Goal: Task Accomplishment & Management: Use online tool/utility

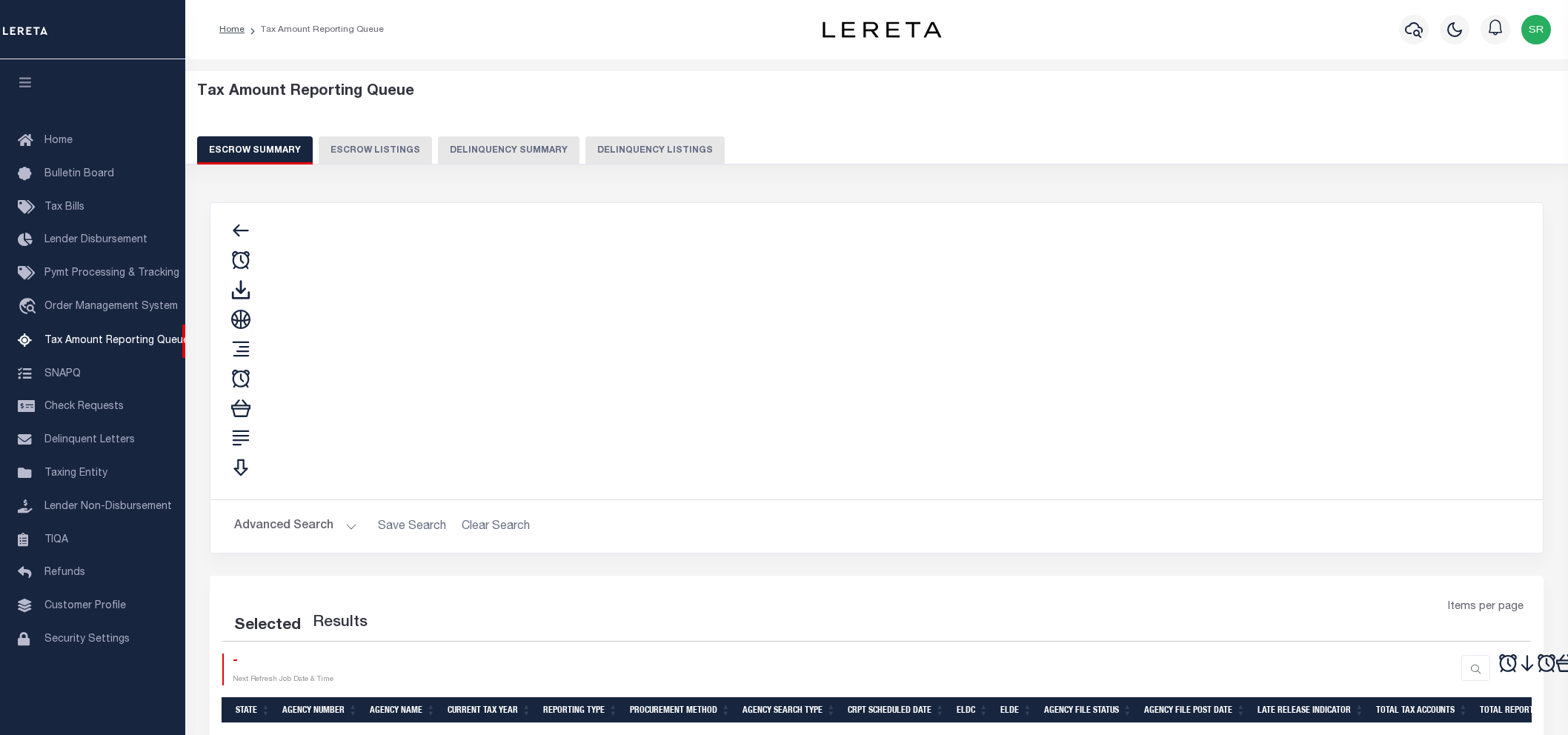
select select
select select "100"
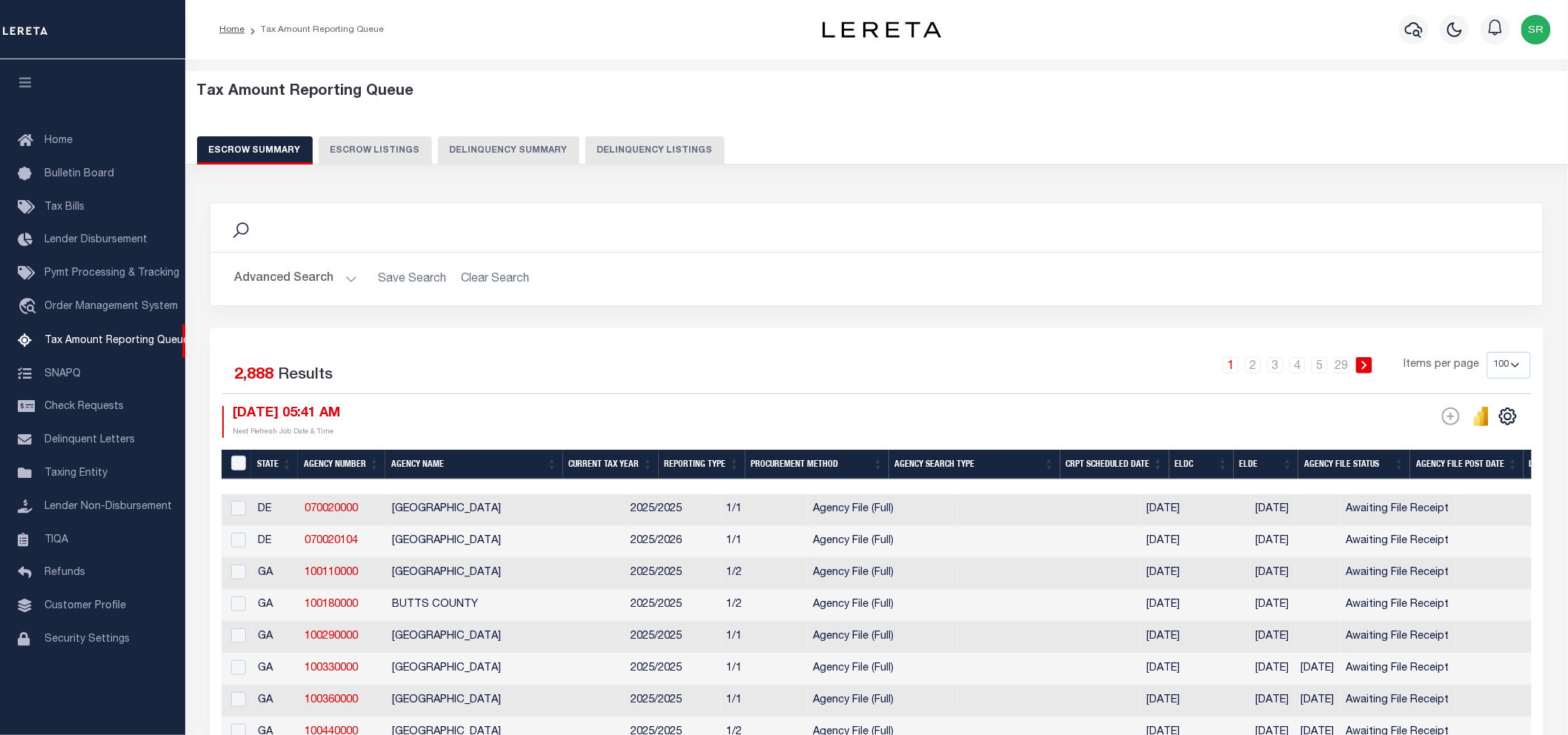
click at [345, 282] on button "Advanced Search" at bounding box center [296, 278] width 123 height 29
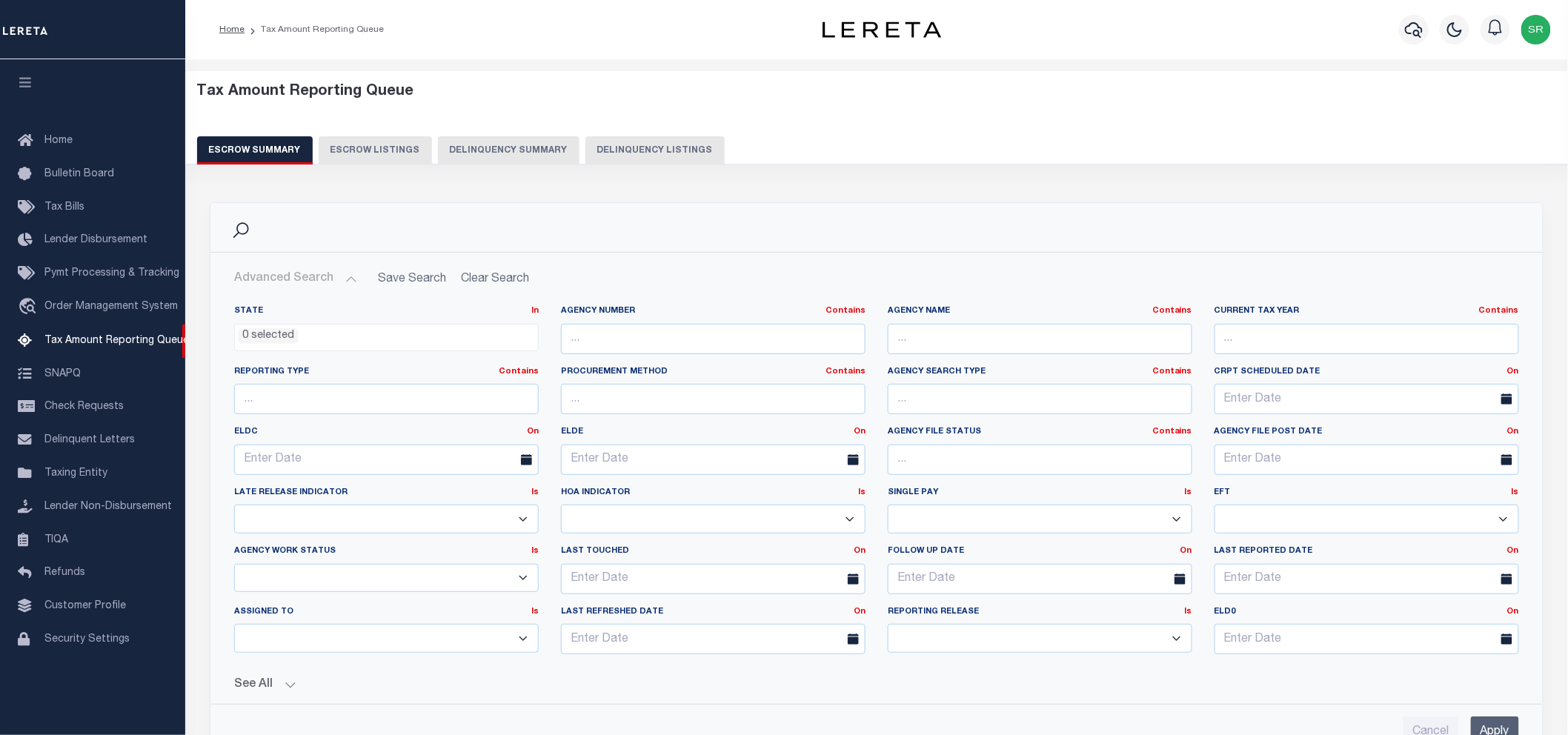
click at [528, 461] on icon at bounding box center [526, 459] width 11 height 11
click at [535, 435] on link "On" at bounding box center [533, 431] width 12 height 8
click at [467, 508] on link "Between" at bounding box center [479, 513] width 117 height 22
click at [356, 459] on span at bounding box center [368, 459] width 38 height 31
click at [362, 462] on icon at bounding box center [363, 459] width 11 height 11
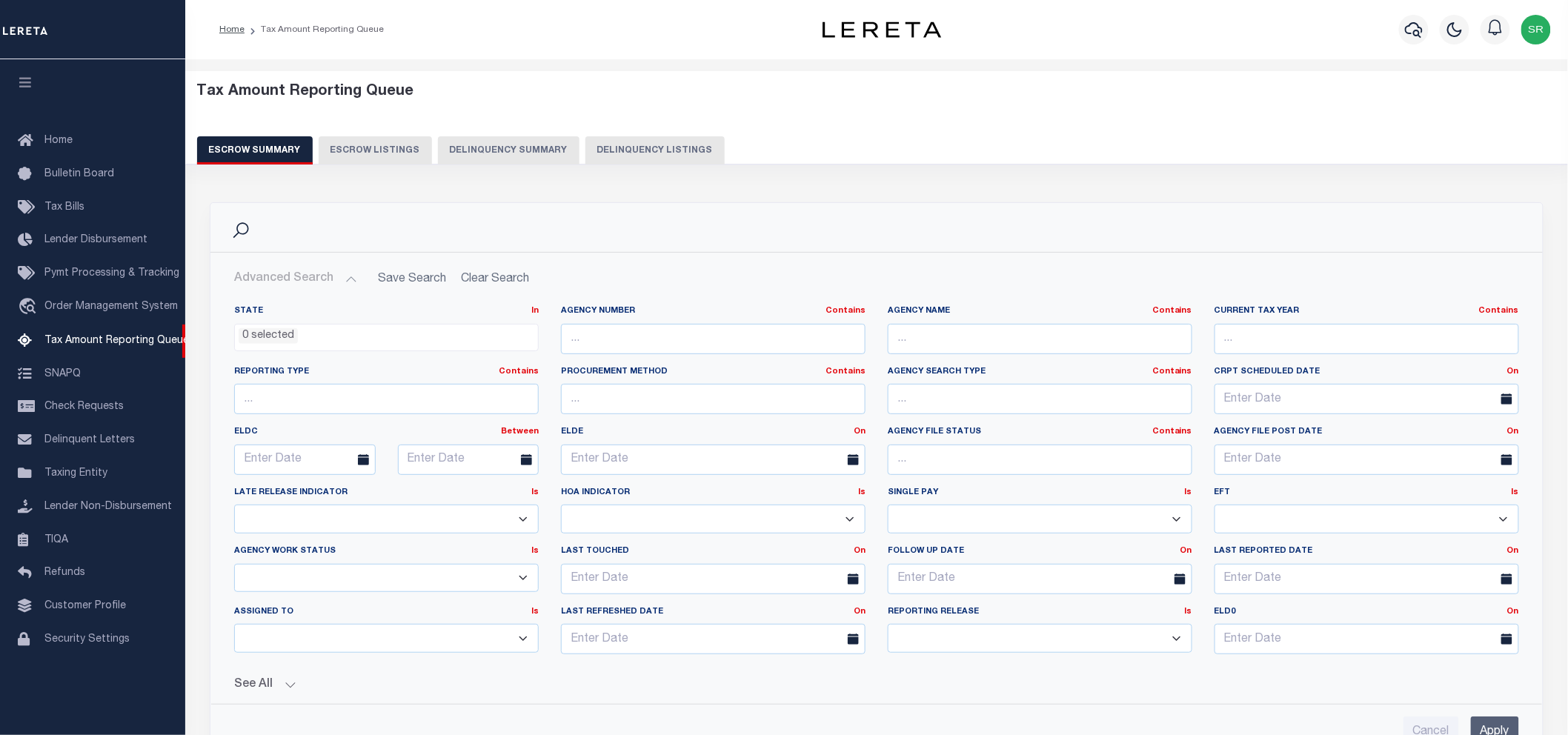
click at [362, 453] on span at bounding box center [368, 459] width 38 height 31
click at [361, 460] on icon at bounding box center [363, 459] width 11 height 11
click at [323, 453] on input "text" at bounding box center [305, 459] width 141 height 31
click at [412, 541] on span "1" at bounding box center [413, 542] width 29 height 29
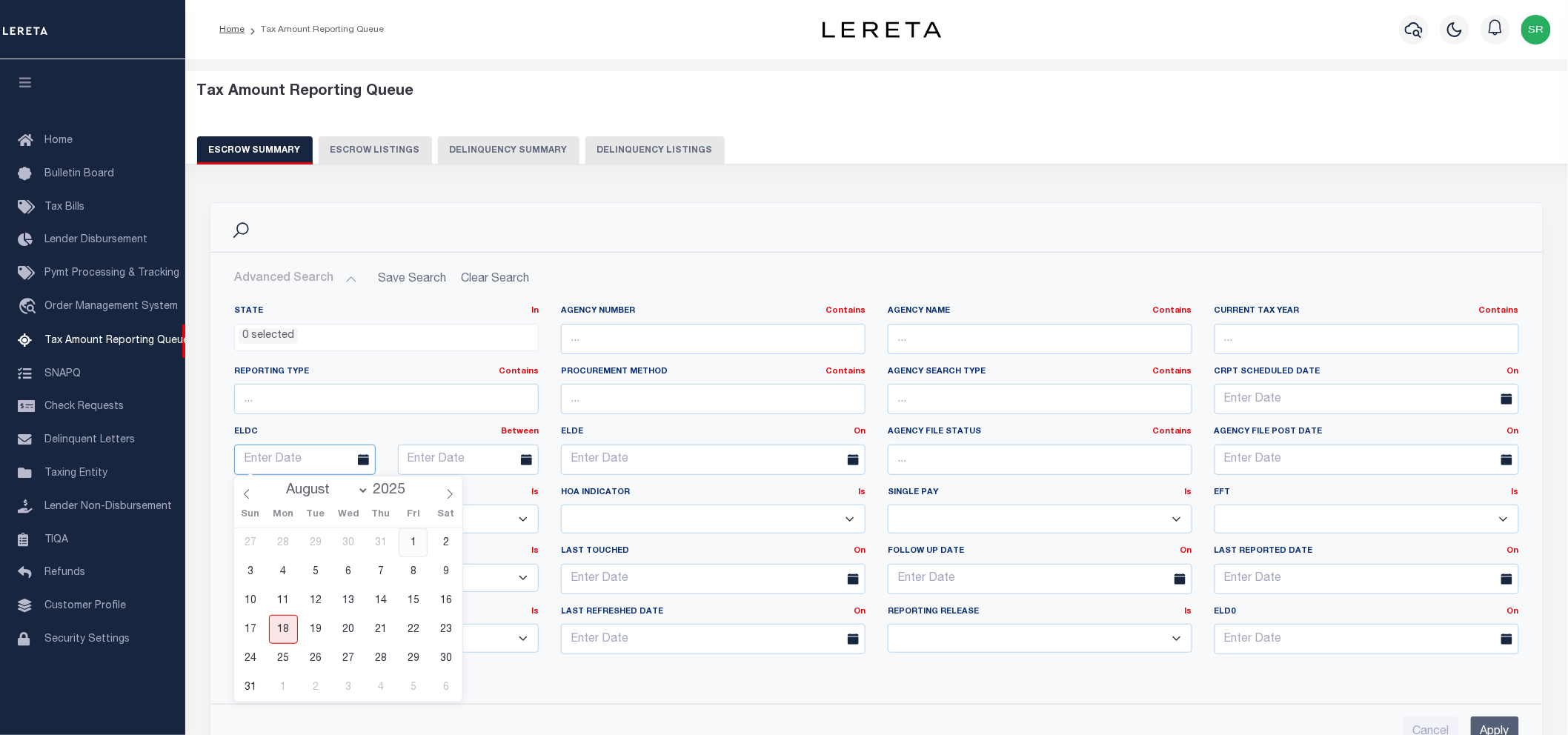
type input "08-01-2025"
click at [523, 457] on icon at bounding box center [526, 459] width 11 height 11
click at [418, 456] on input "text" at bounding box center [468, 459] width 141 height 31
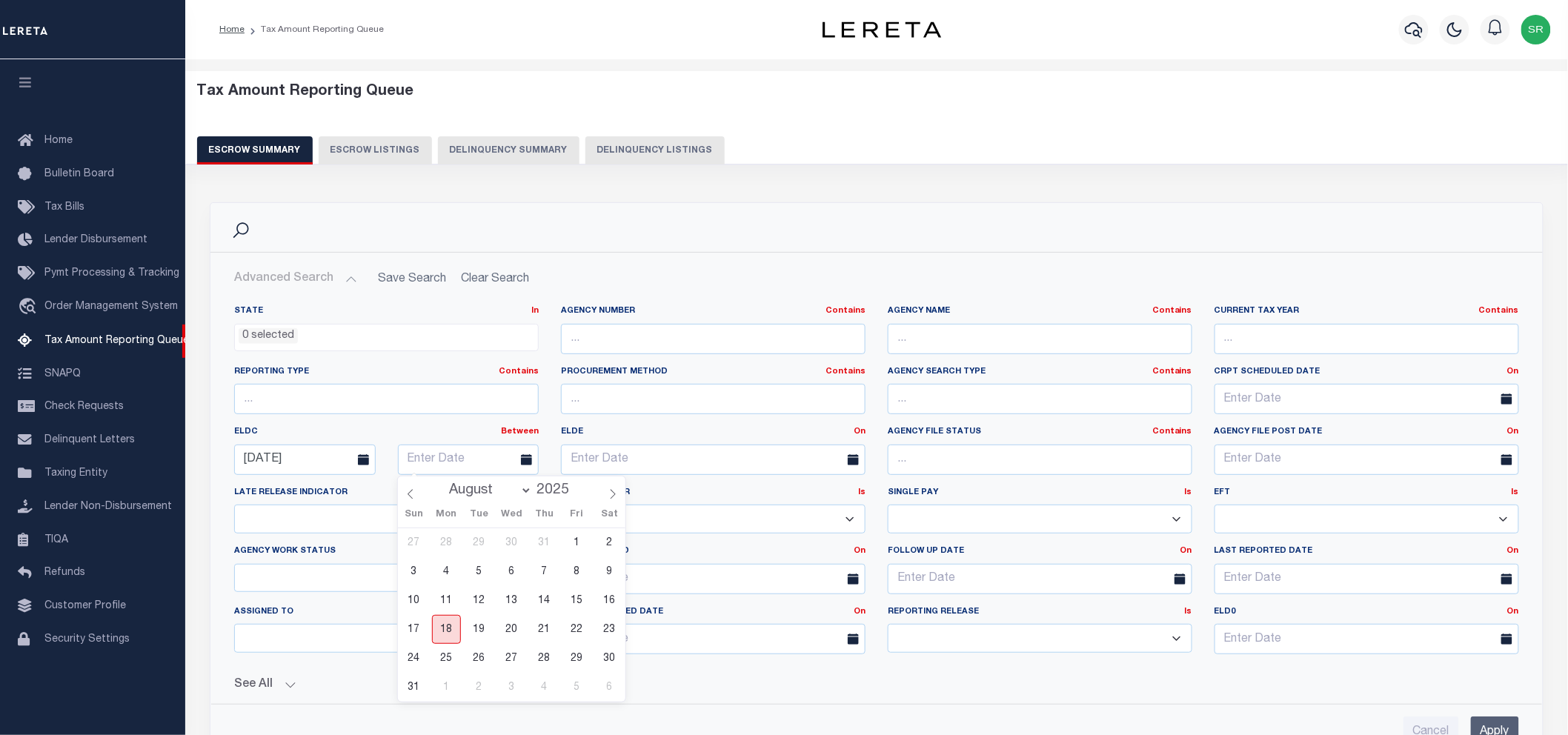
click at [446, 622] on span "18" at bounding box center [446, 629] width 29 height 29
type input "08-18-2025"
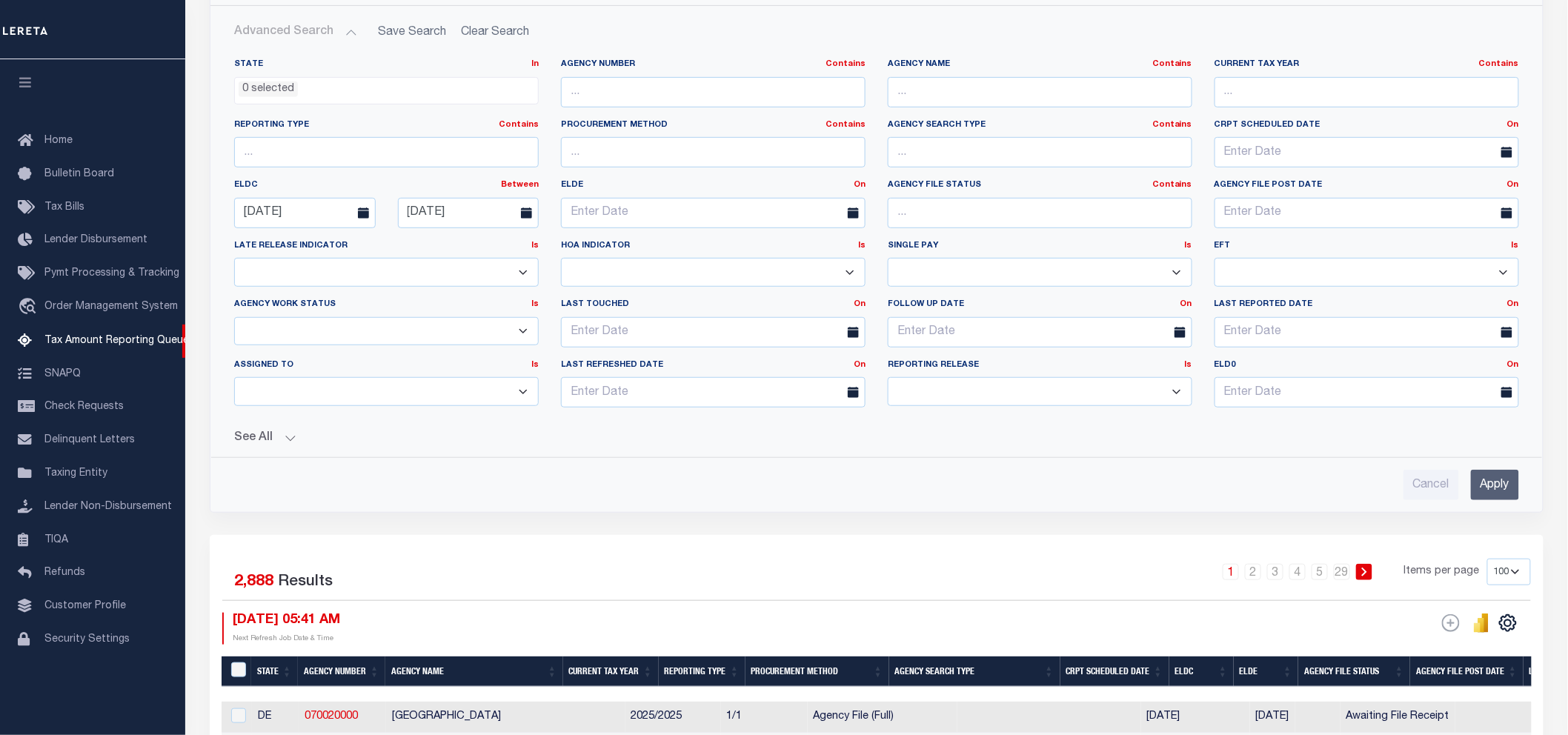
click at [1499, 479] on input "Apply" at bounding box center [1495, 485] width 48 height 31
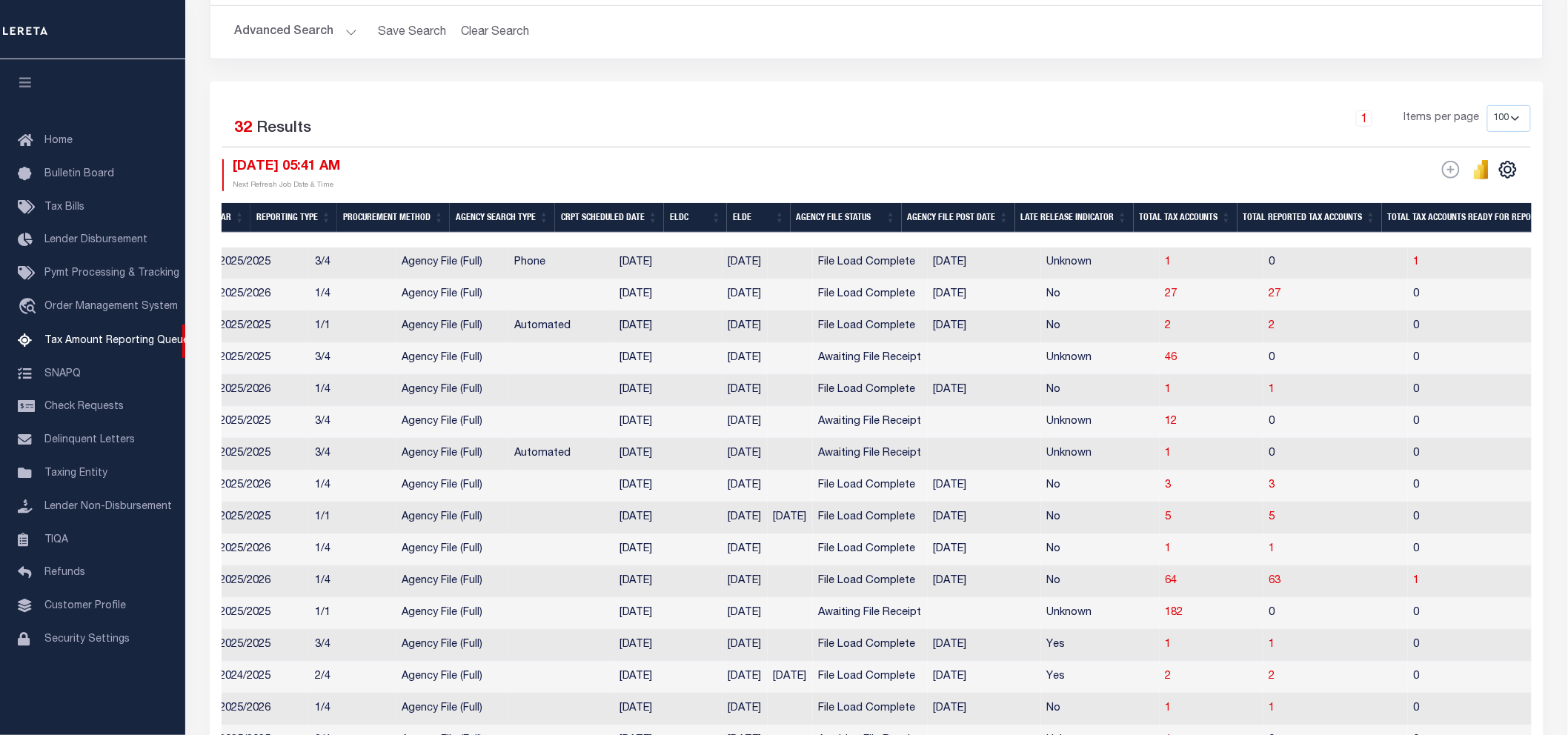
scroll to position [0, 0]
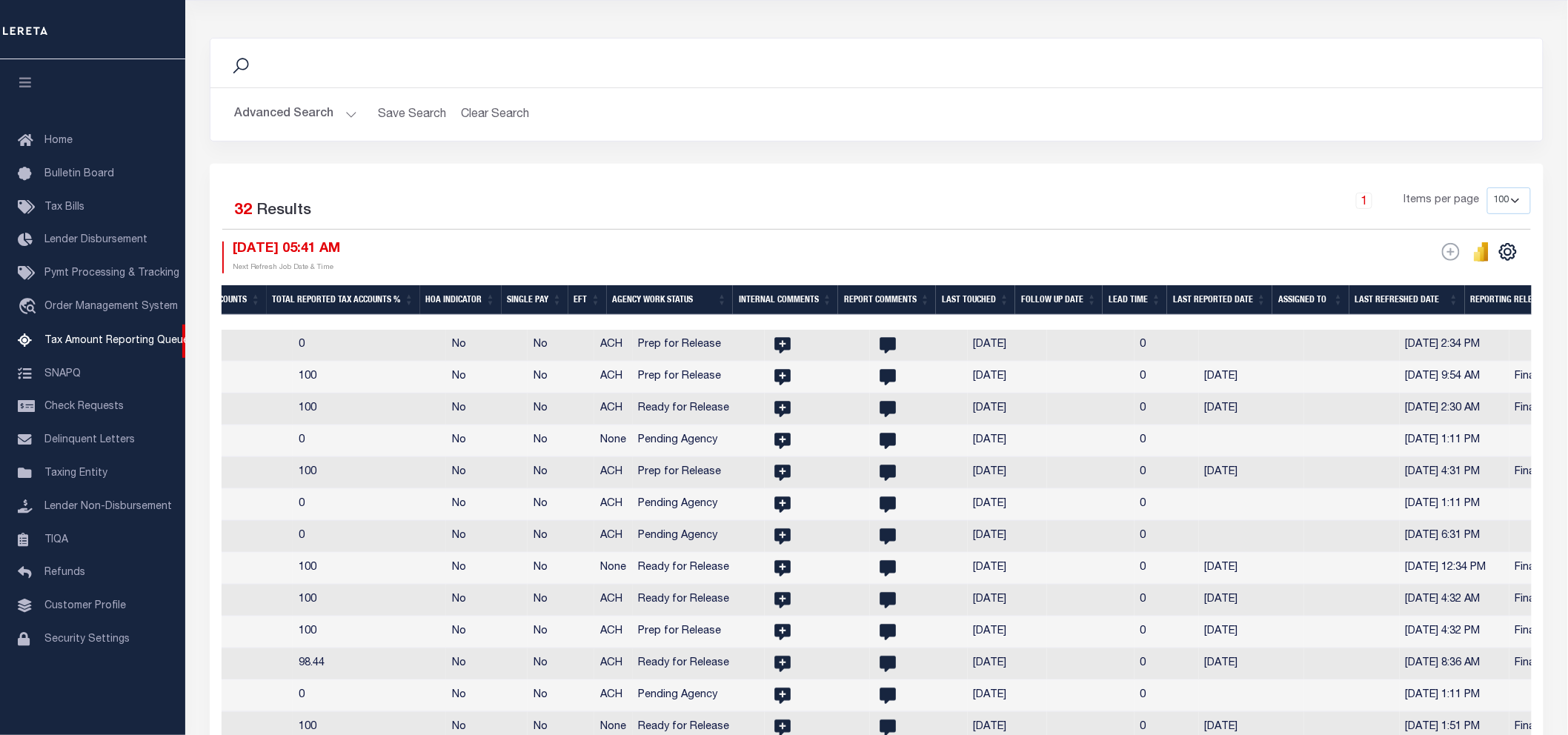
click at [1298, 297] on th "Assigned To" at bounding box center [1311, 300] width 77 height 31
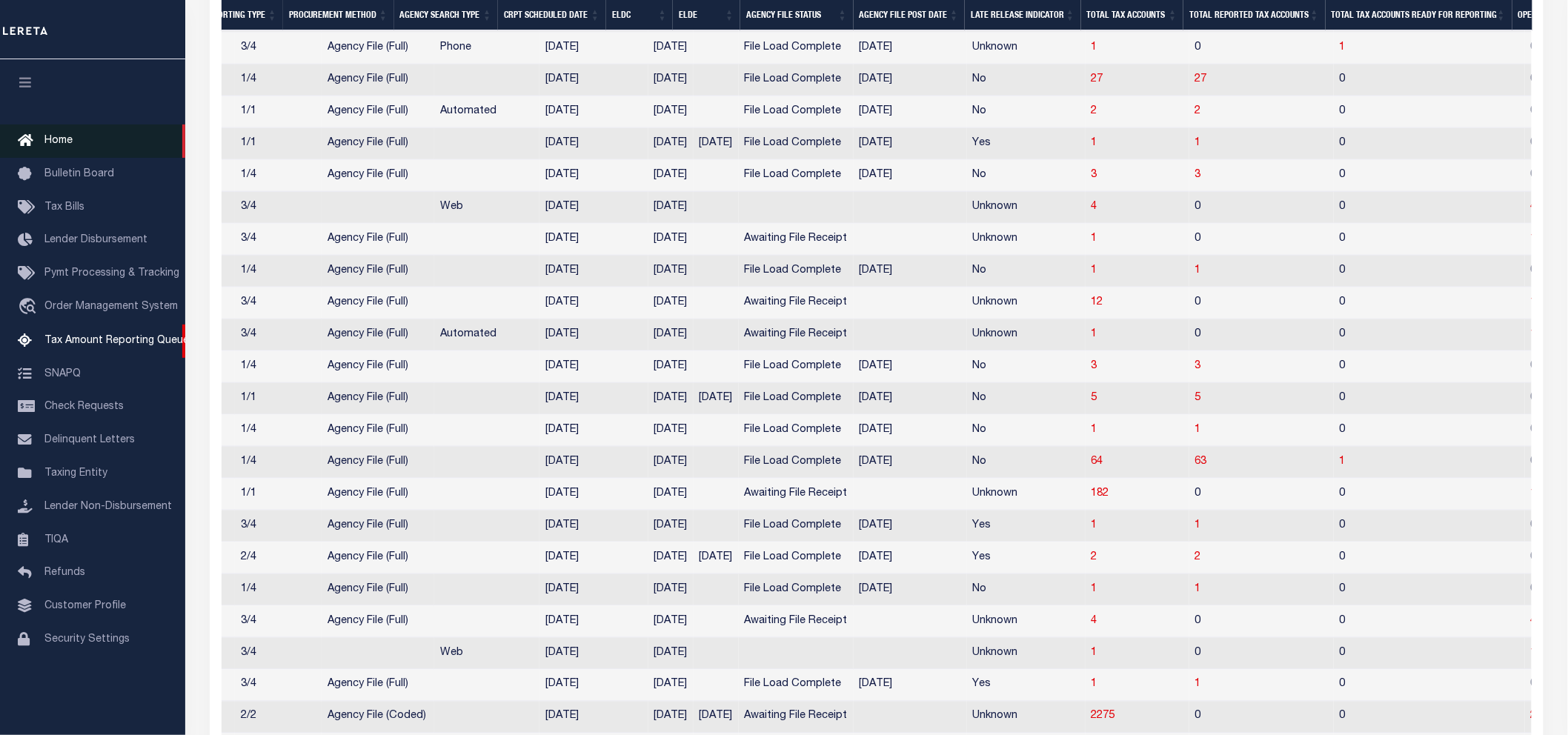
click at [45, 129] on link "Home" at bounding box center [92, 141] width 185 height 34
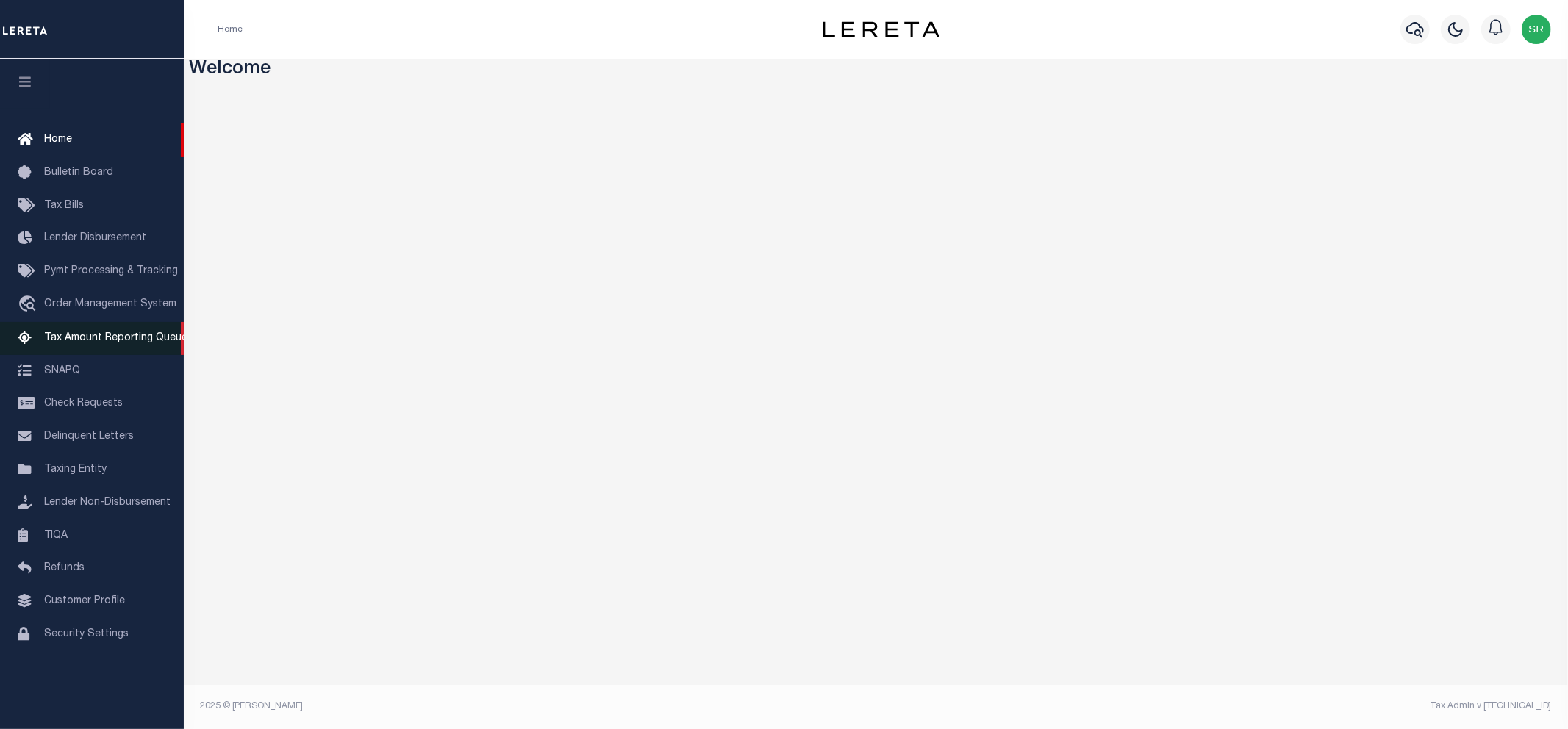
click at [122, 330] on link "Tax Amount Reporting Queue" at bounding box center [91, 338] width 183 height 33
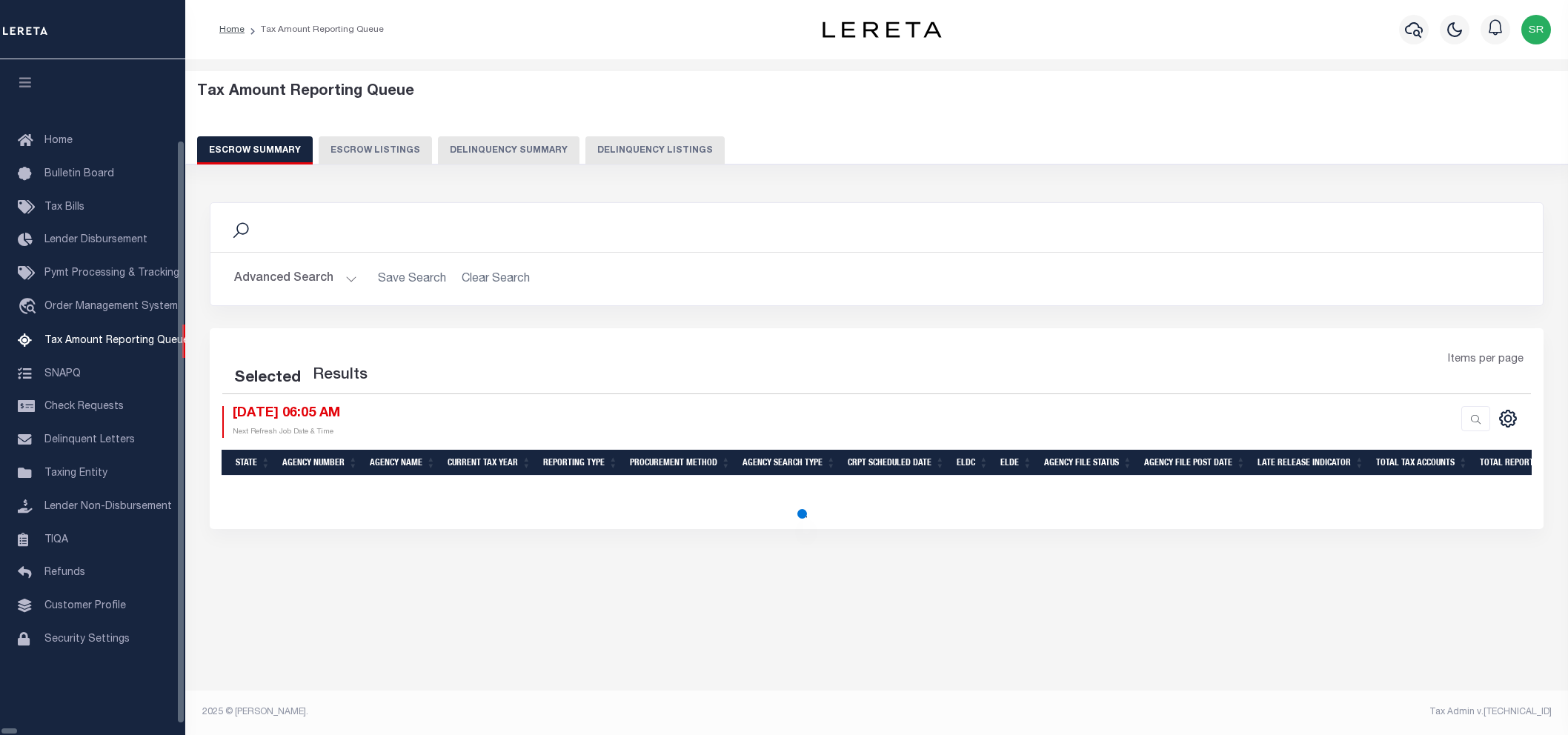
select select "100"
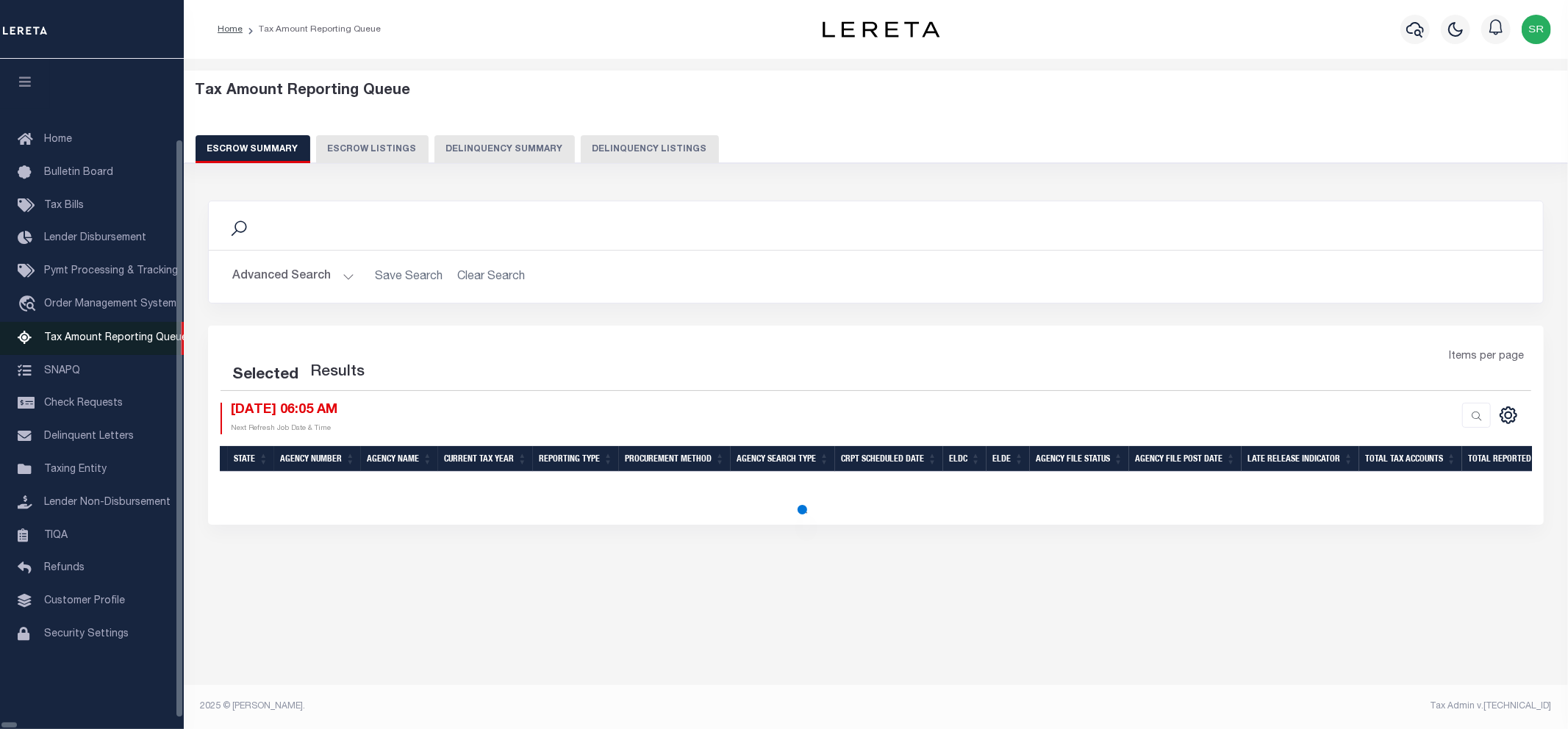
select select "100"
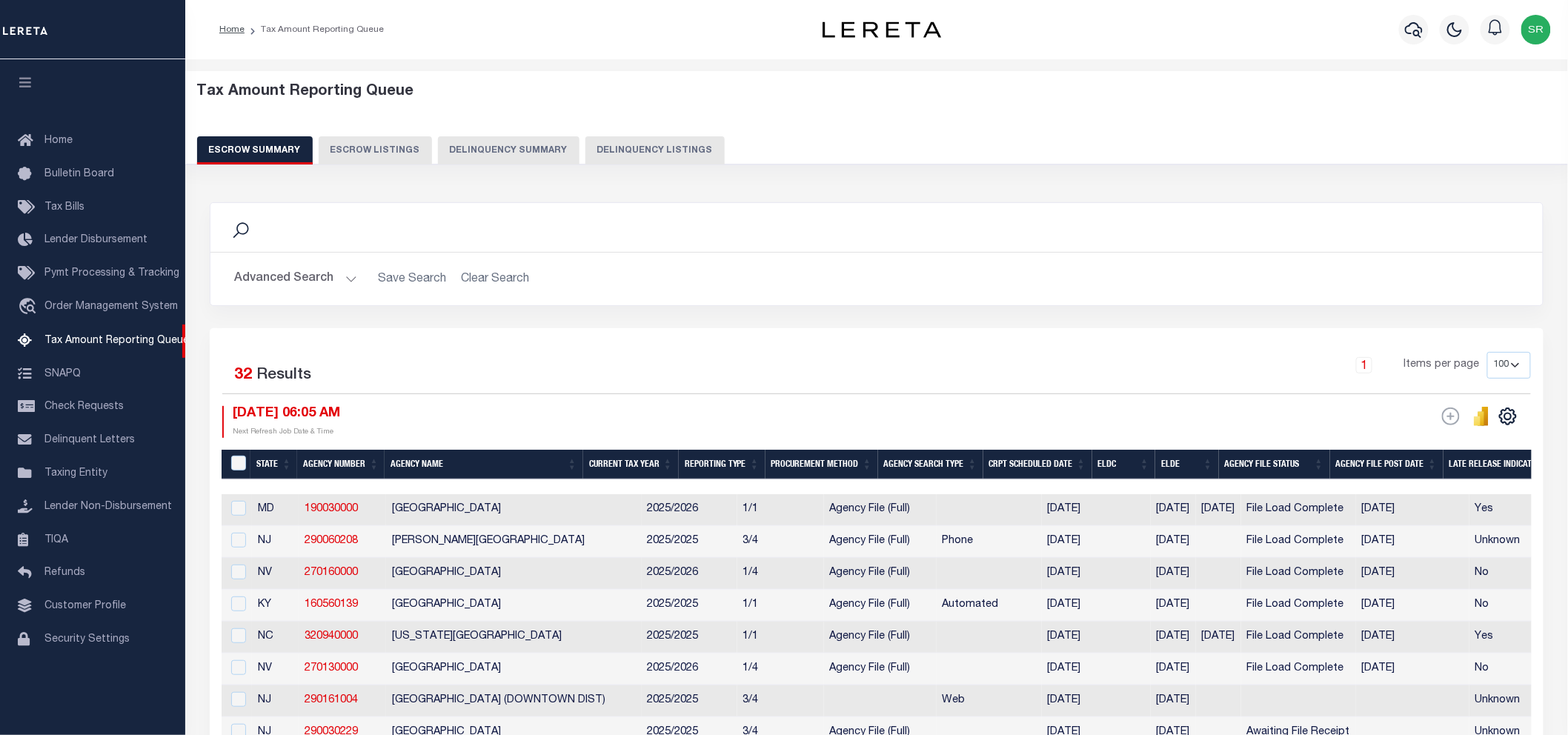
click at [345, 285] on button "Advanced Search" at bounding box center [296, 278] width 123 height 29
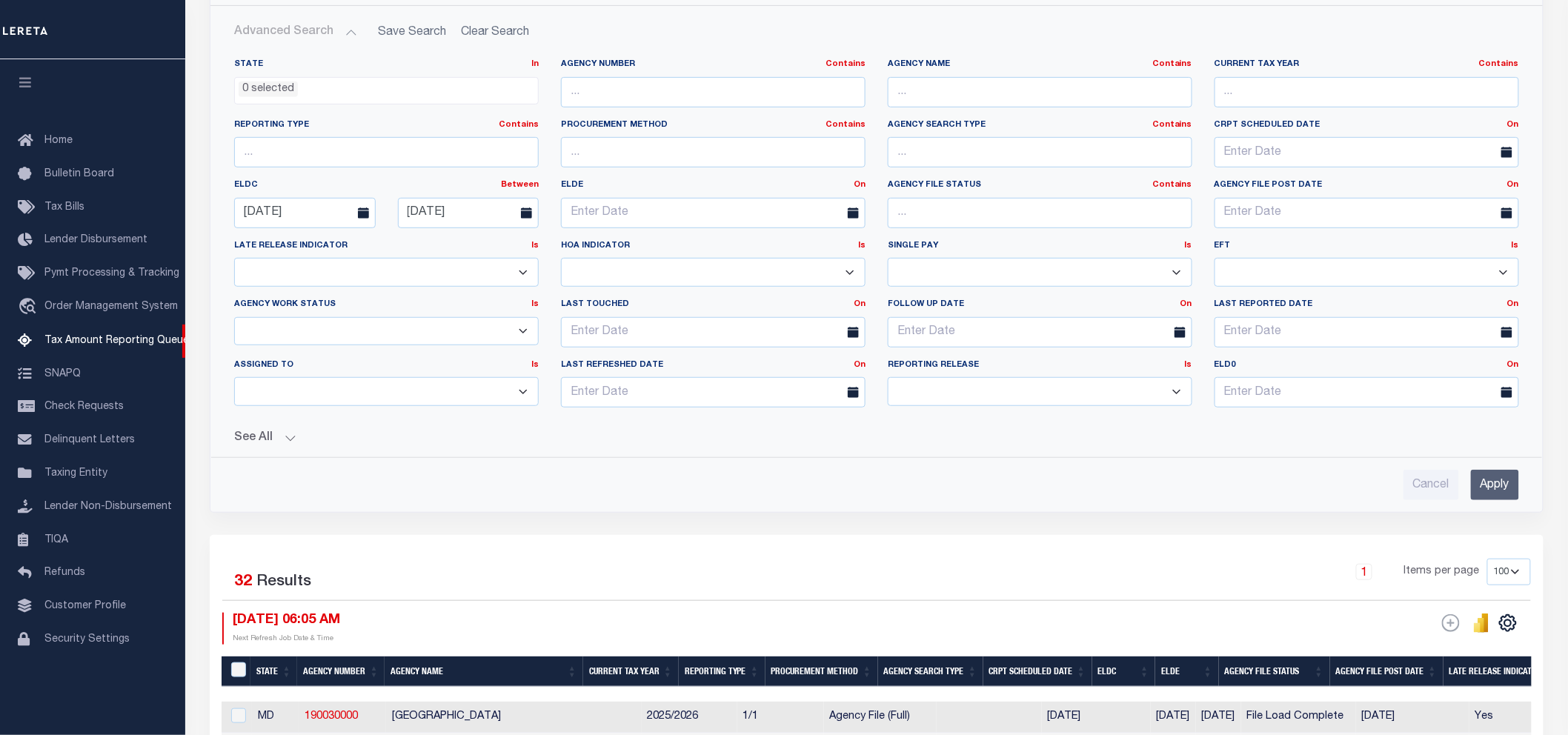
scroll to position [329, 0]
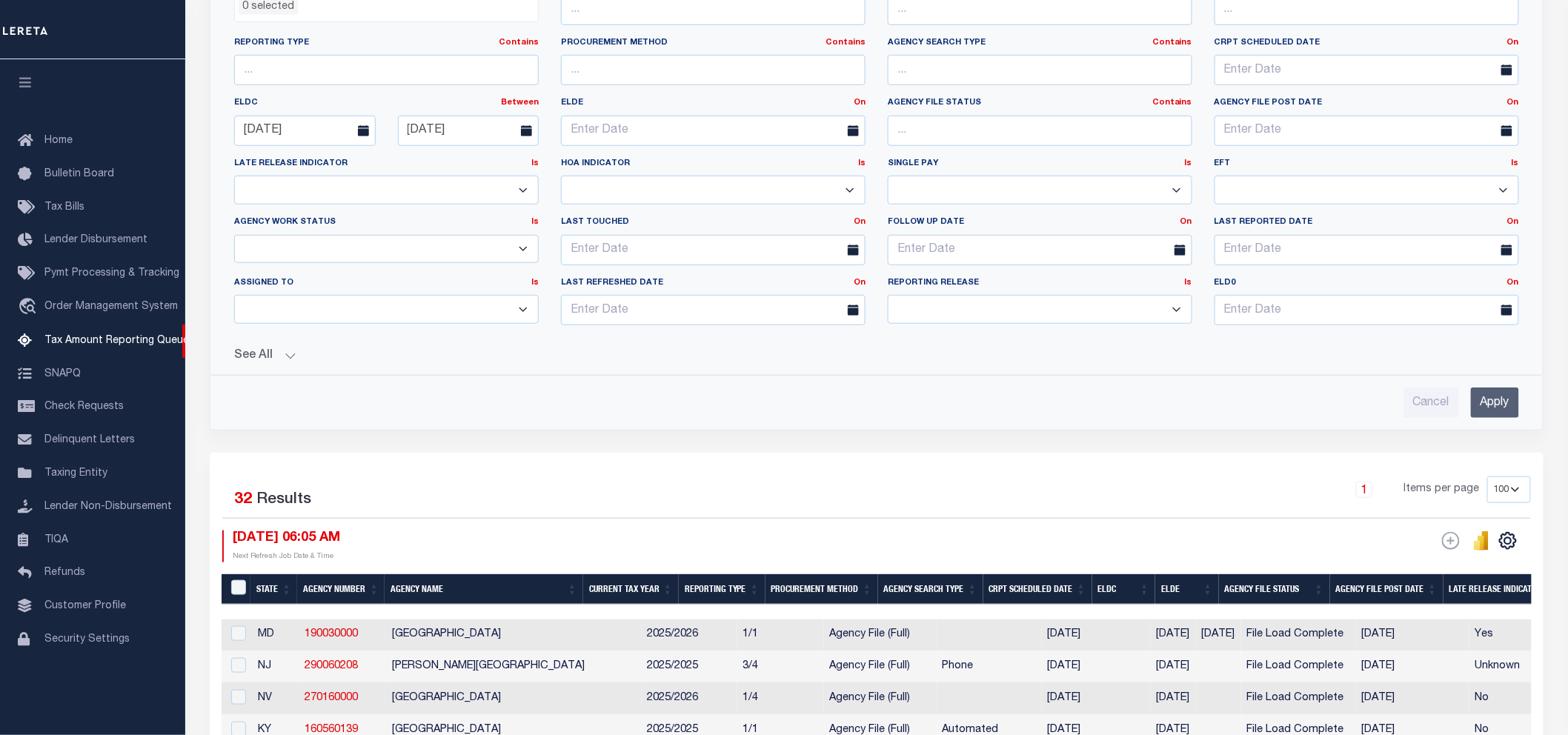
click at [1502, 397] on input "Apply" at bounding box center [1495, 403] width 48 height 31
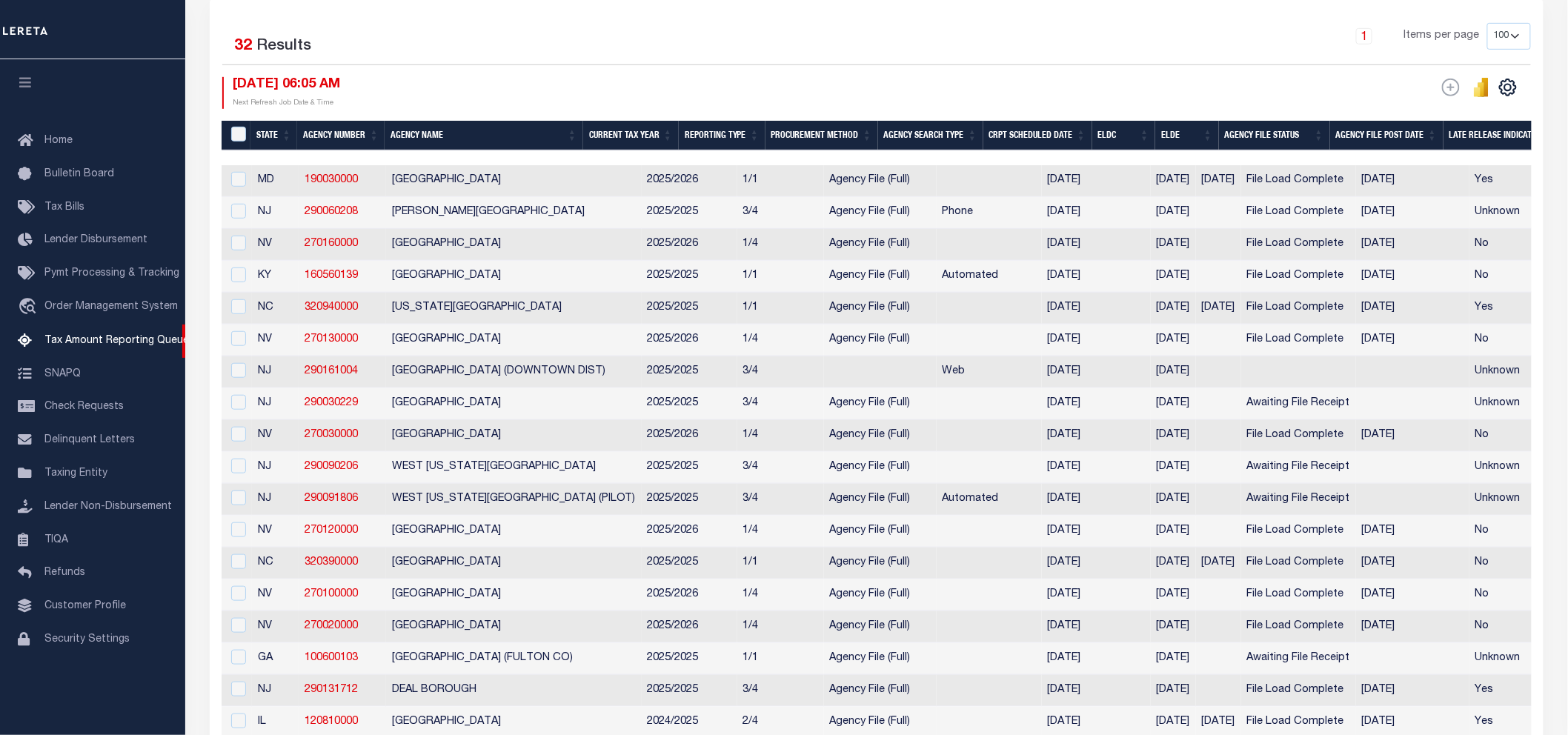
click at [1073, 484] on td "08/06/2025" at bounding box center [1096, 468] width 109 height 32
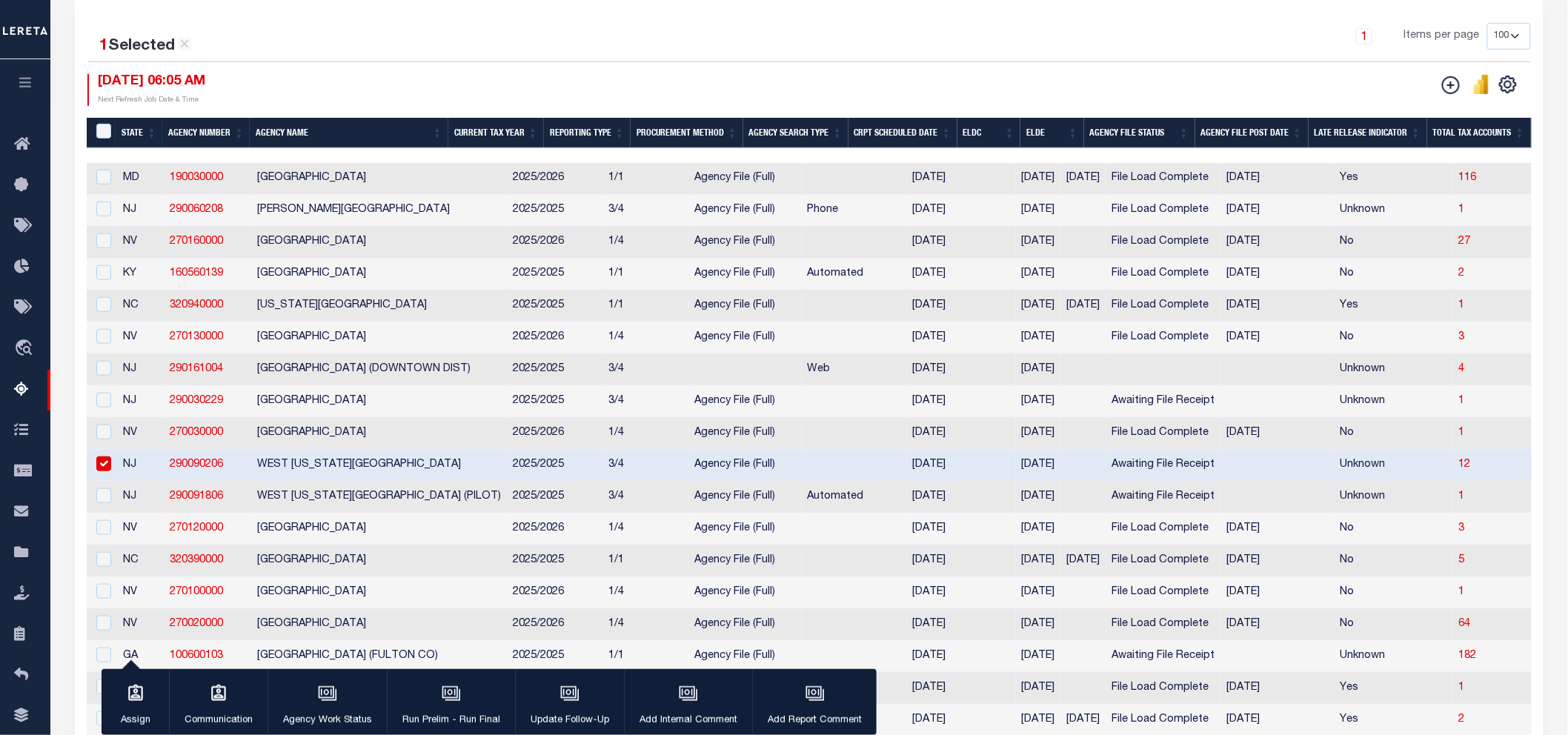
click at [102, 468] on input "checkbox" at bounding box center [103, 463] width 15 height 15
checkbox input "false"
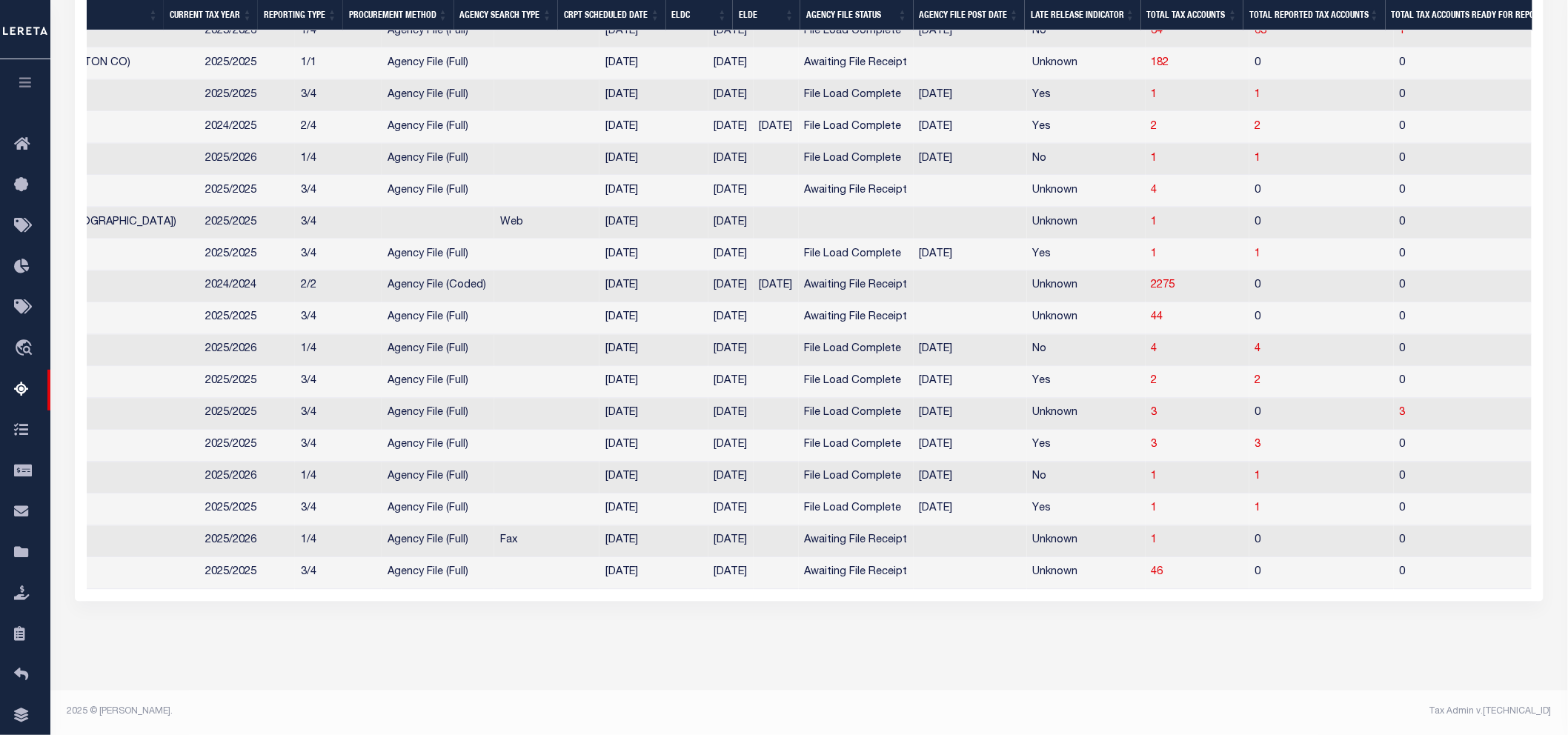
scroll to position [0, 0]
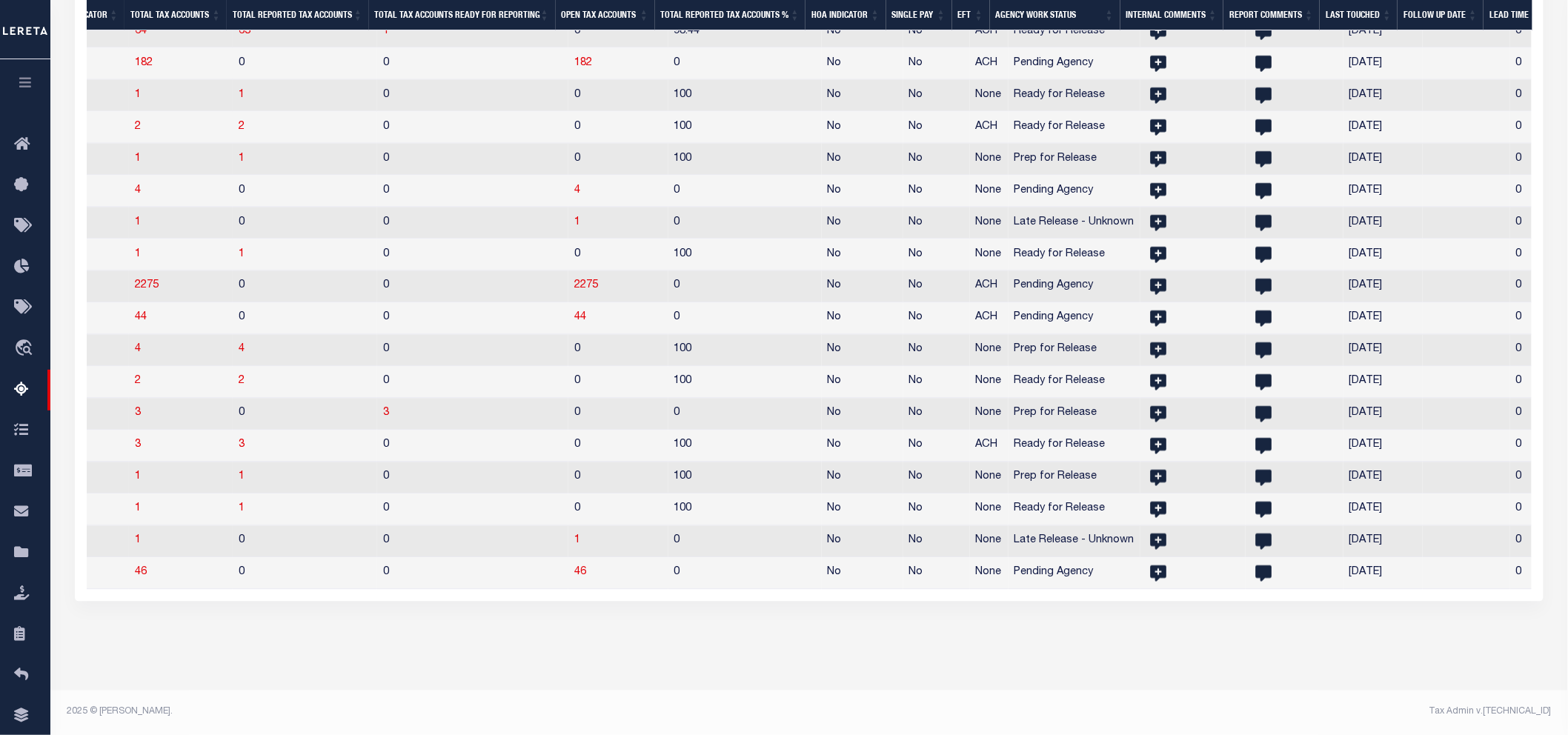
drag, startPoint x: 1350, startPoint y: 632, endPoint x: 1493, endPoint y: 631, distance: 143.0
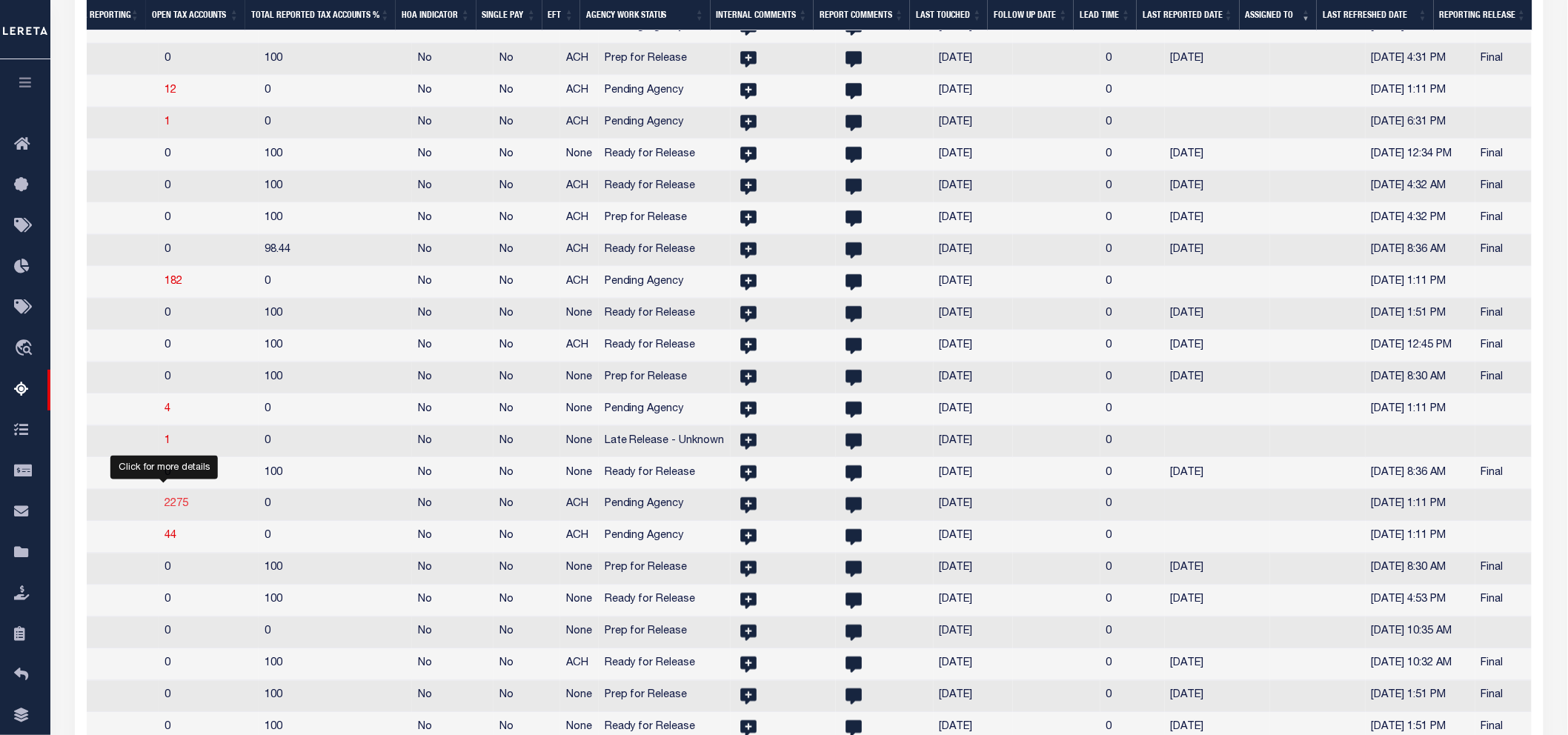
click at [164, 509] on span "2275" at bounding box center [176, 505] width 24 height 10
select select "100"
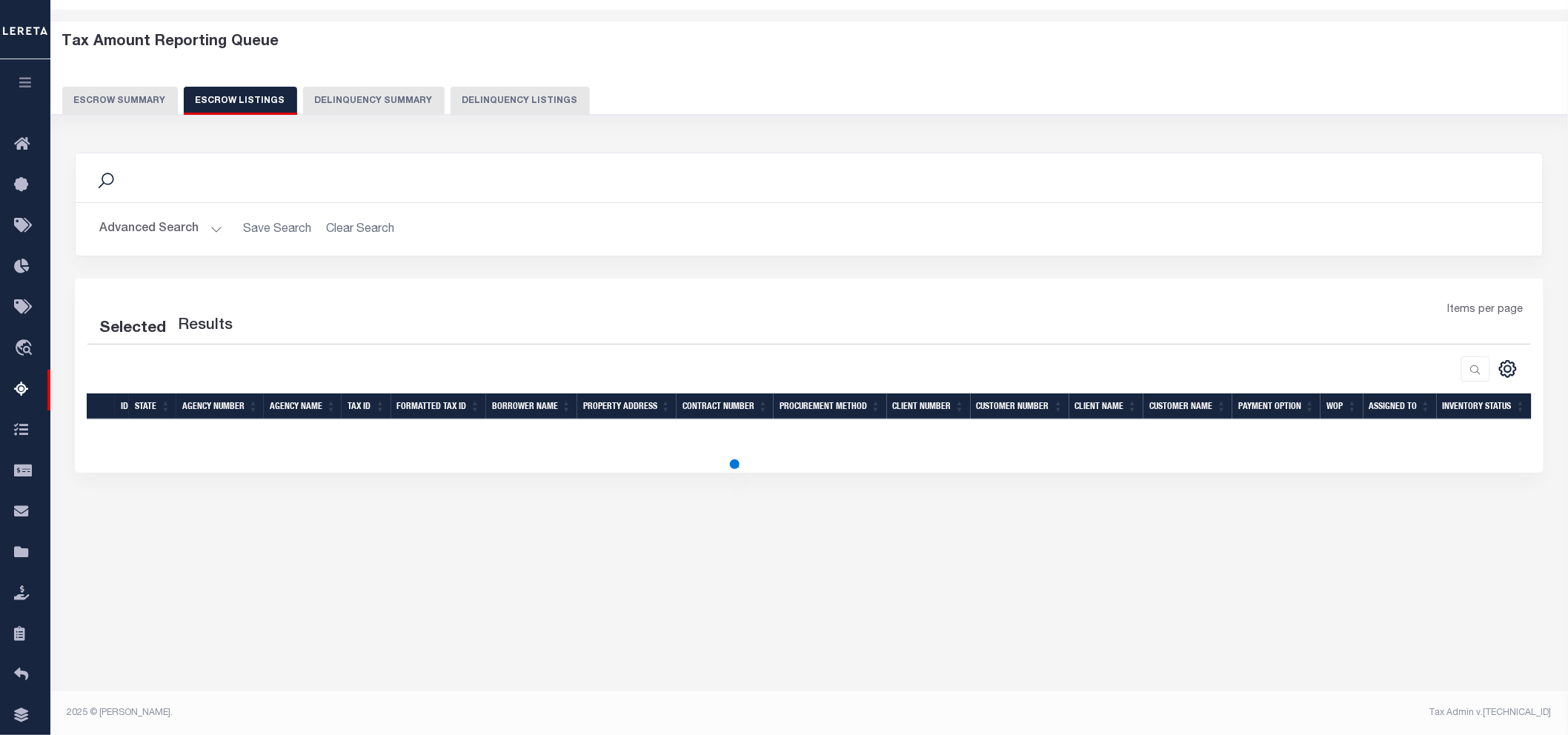
select select "100"
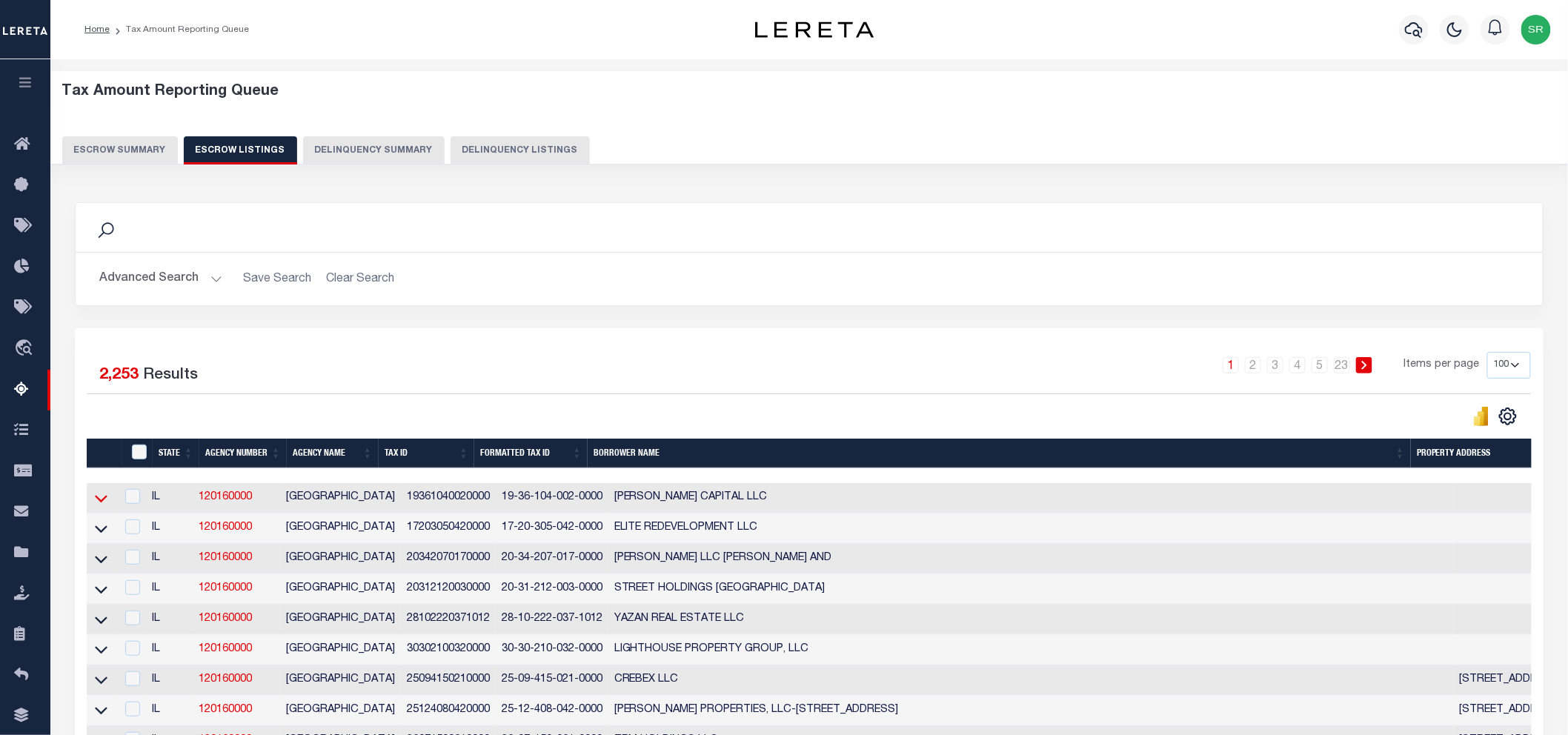
click at [100, 499] on icon at bounding box center [101, 499] width 13 height 16
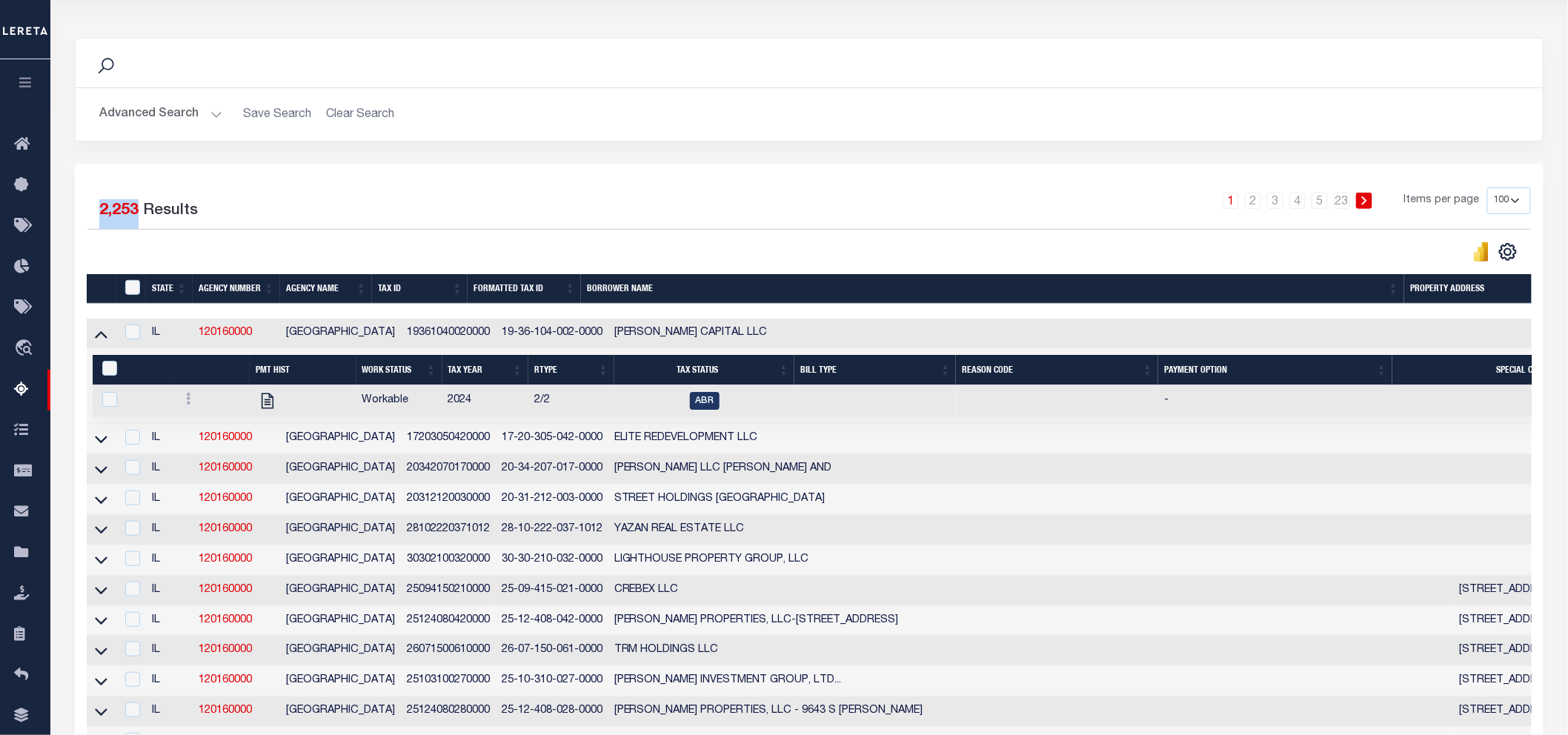
drag, startPoint x: 138, startPoint y: 211, endPoint x: 50, endPoint y: 215, distance: 88.1
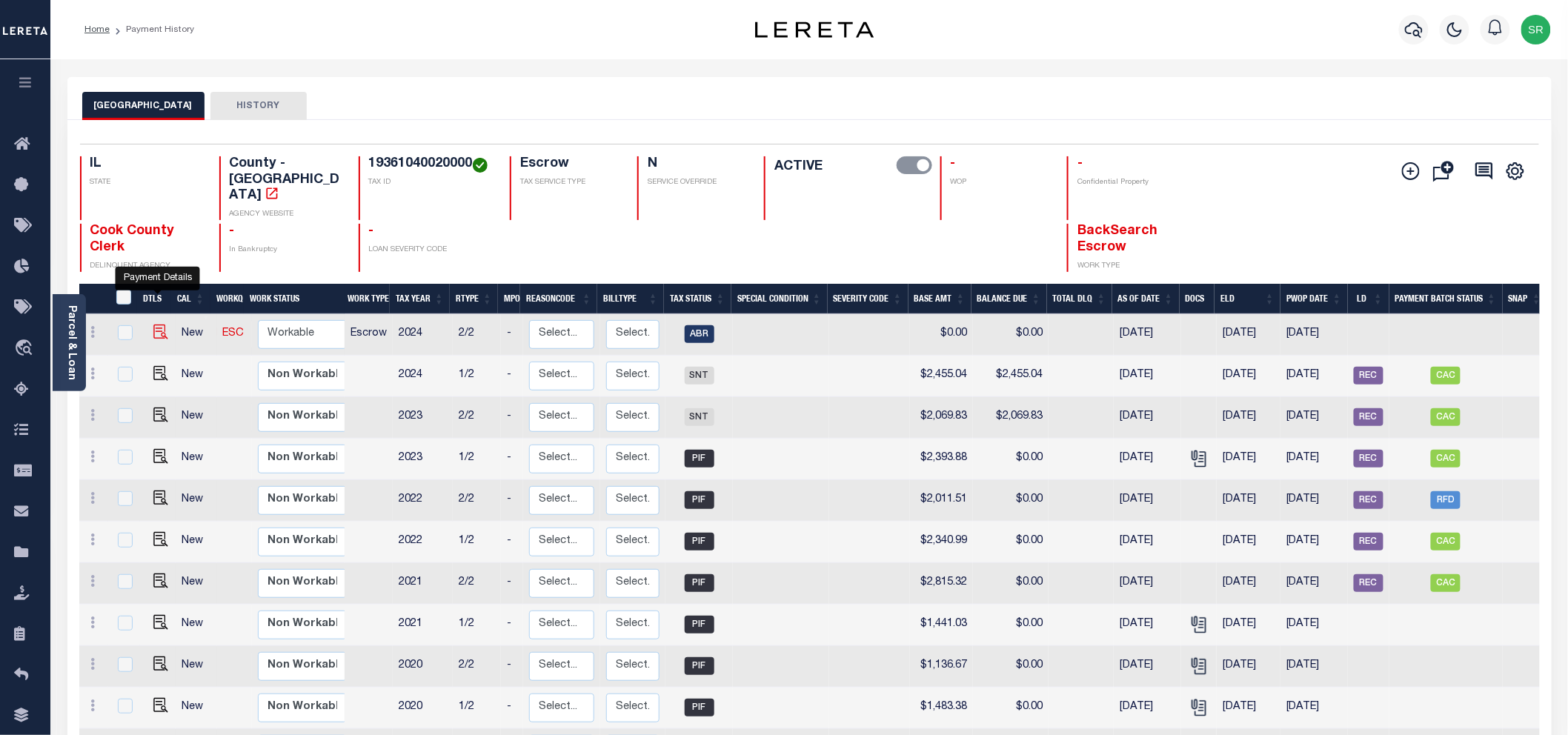
click at [155, 324] on img "" at bounding box center [160, 331] width 15 height 15
checkbox input "true"
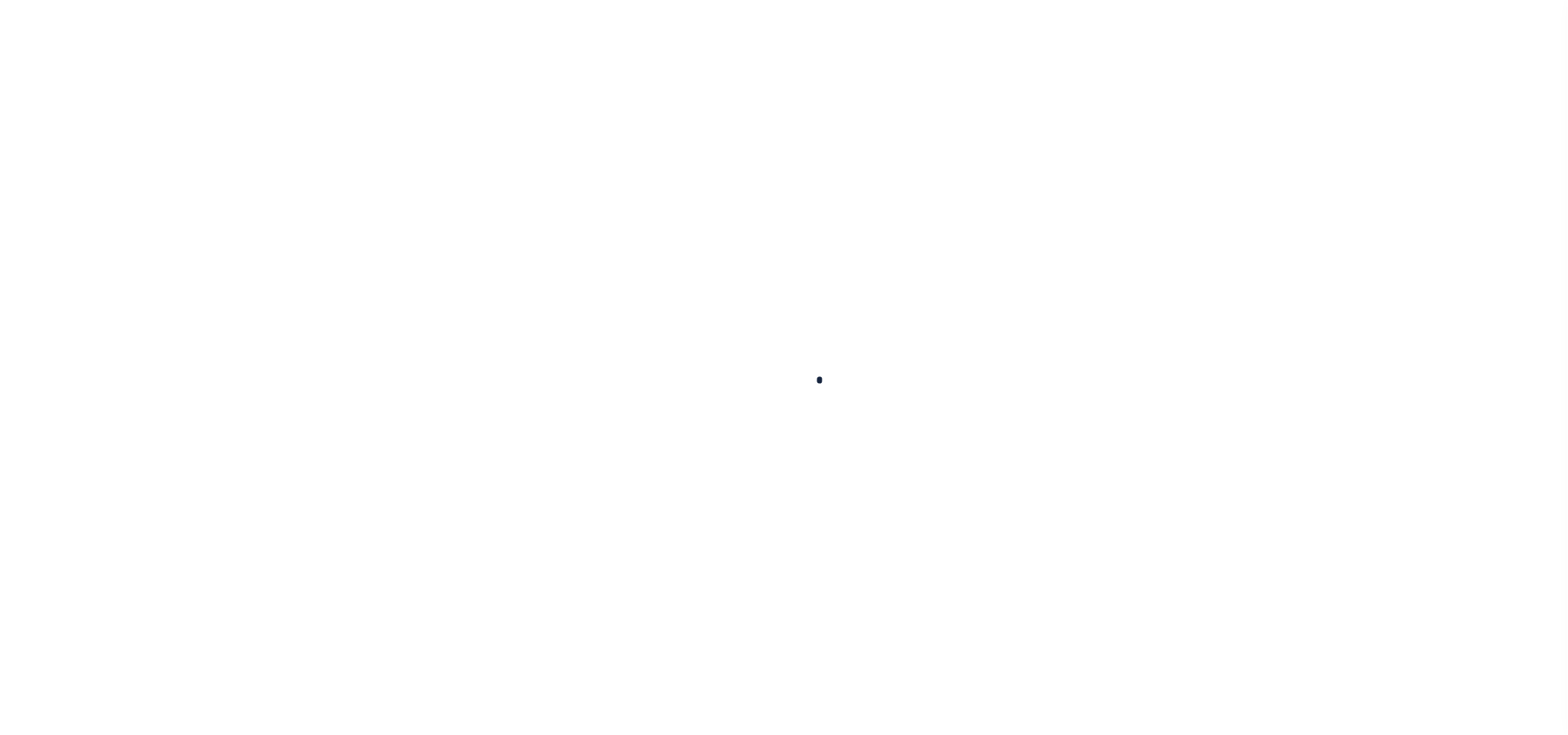
checkbox input "false"
type input "[DATE]"
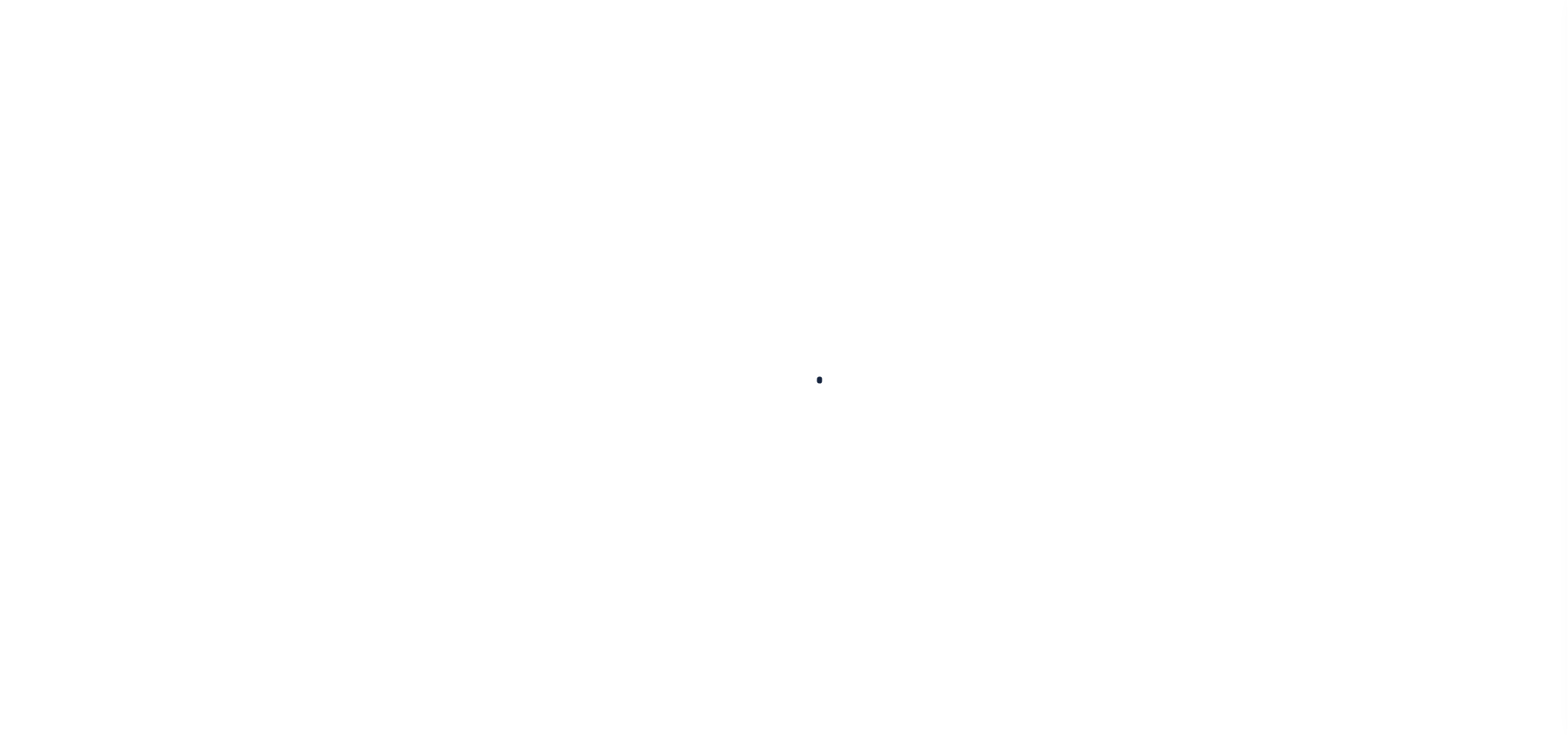
select select "ABR"
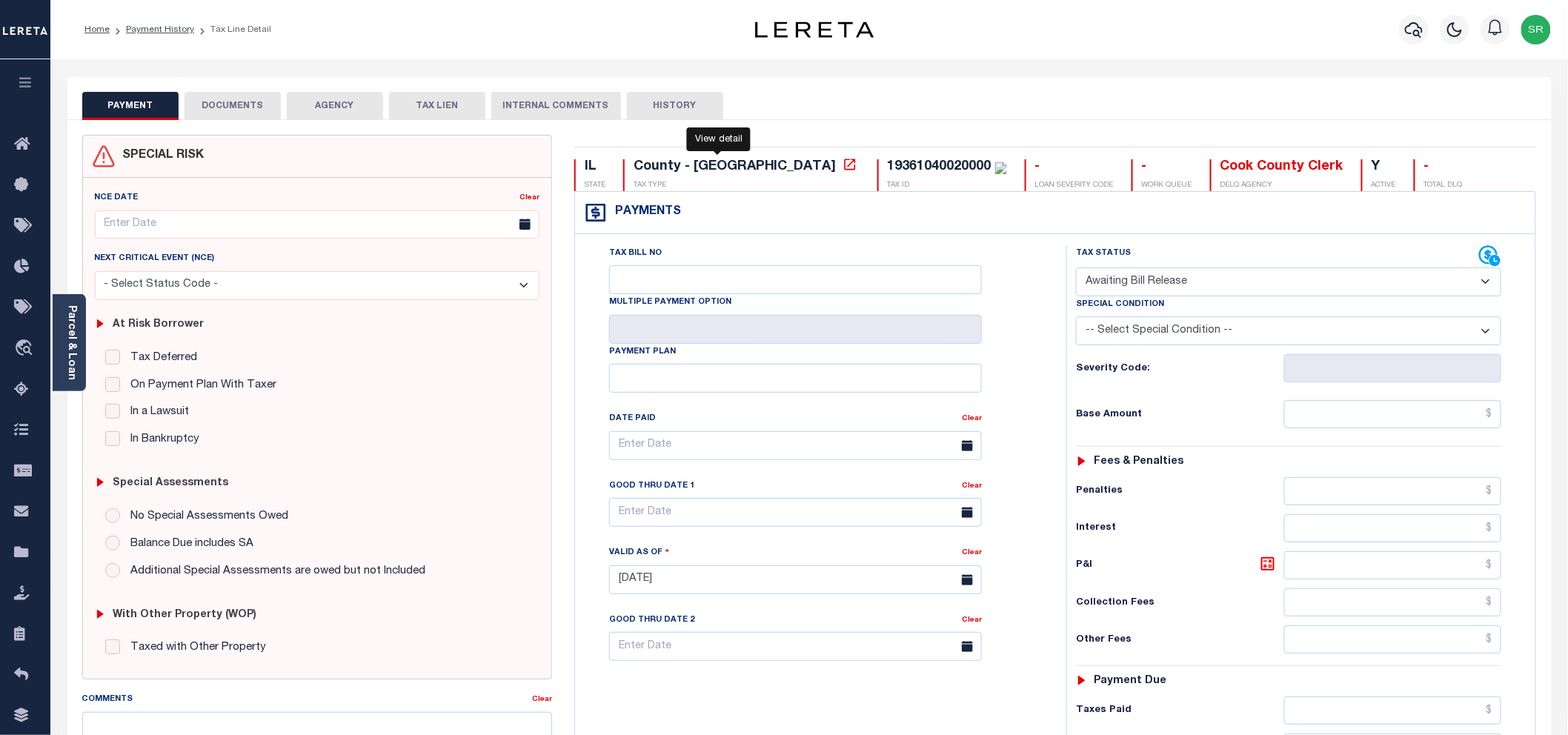
click at [843, 167] on icon at bounding box center [850, 164] width 15 height 15
